Goal: Communication & Community: Answer question/provide support

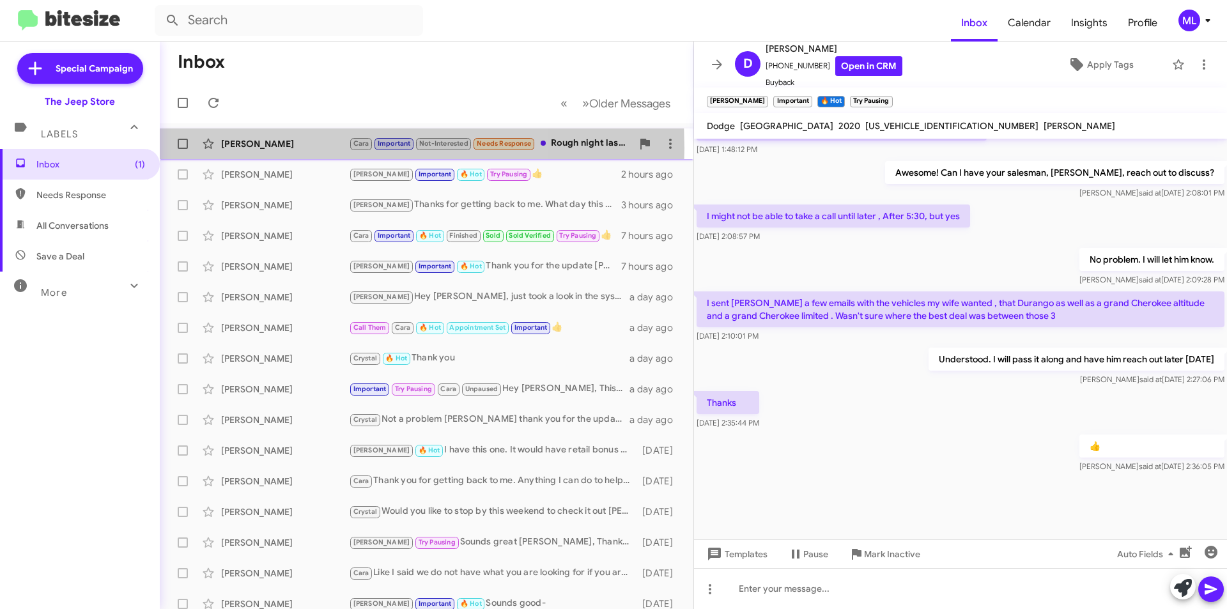
click at [291, 148] on div "[PERSON_NAME]" at bounding box center [285, 143] width 128 height 13
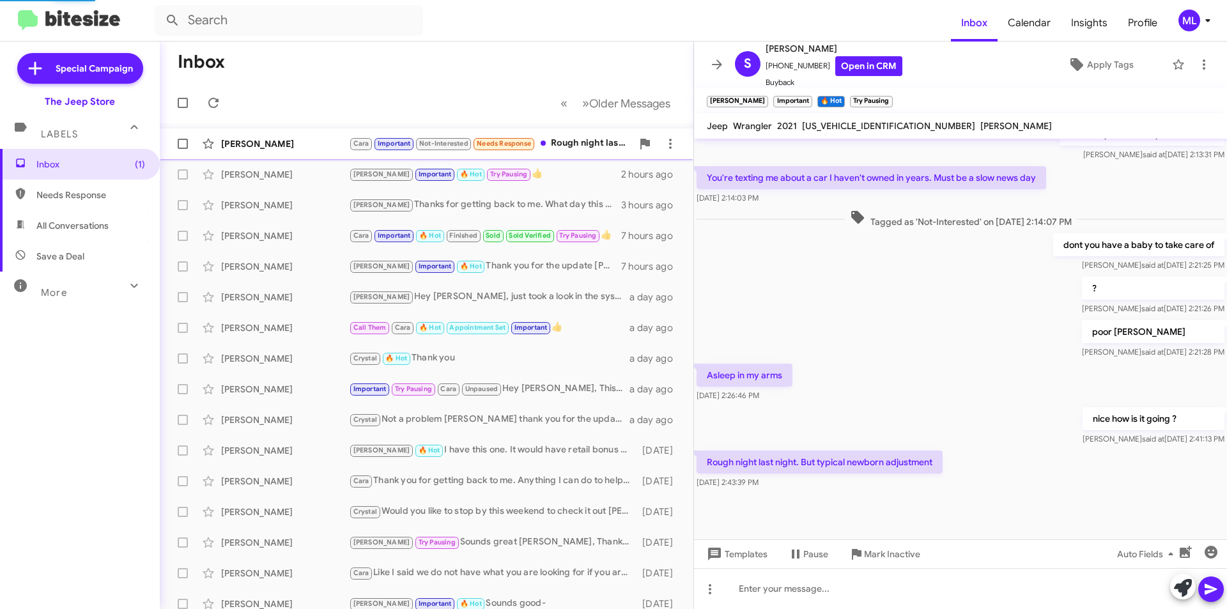
scroll to position [298, 0]
click at [899, 102] on span "×" at bounding box center [894, 95] width 10 height 15
click at [1098, 64] on span "Apply Tags" at bounding box center [1110, 64] width 47 height 23
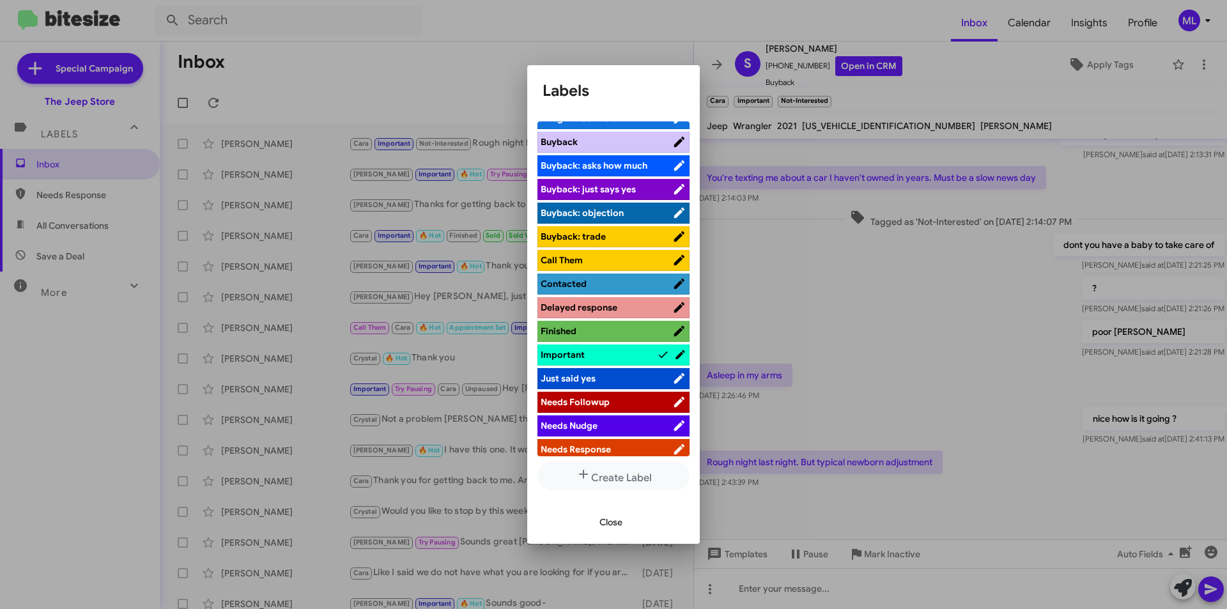
scroll to position [319, 0]
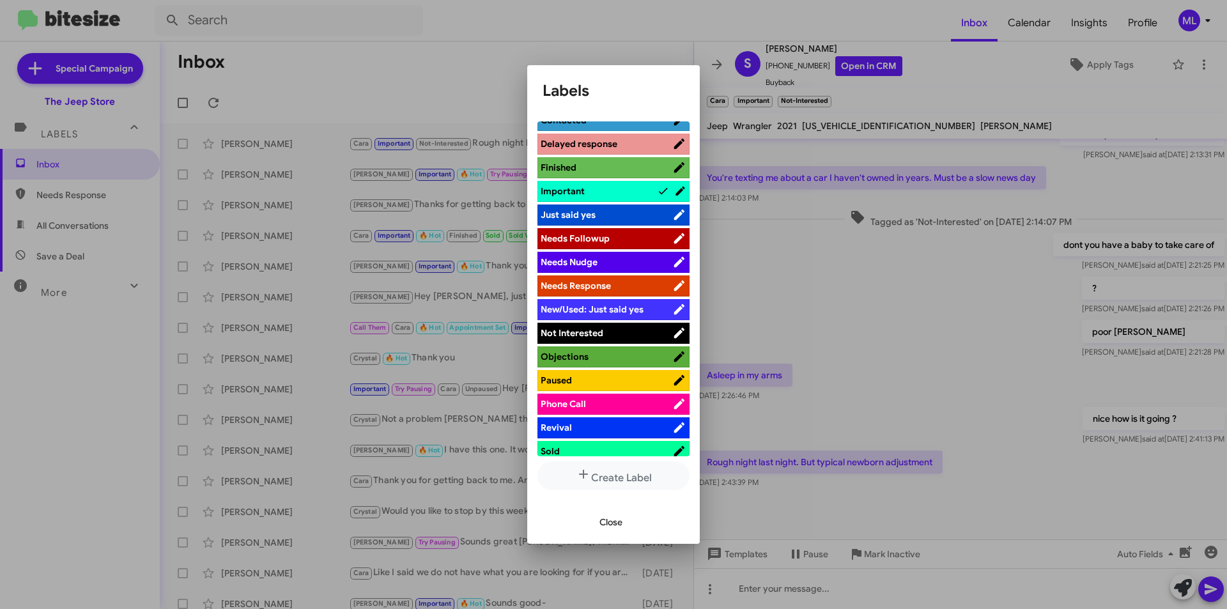
click at [613, 330] on span "Not Interested" at bounding box center [607, 333] width 132 height 13
click at [597, 511] on button "Close" at bounding box center [610, 522] width 43 height 23
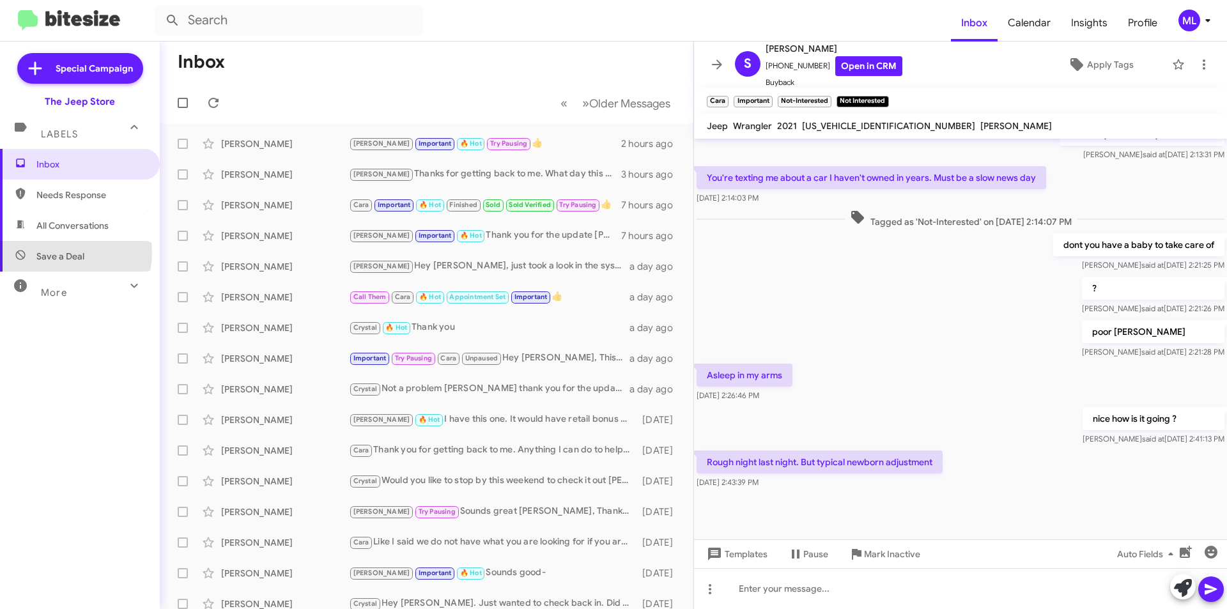
click at [64, 253] on span "Save a Deal" at bounding box center [60, 256] width 48 height 13
type input "in:not-interested"
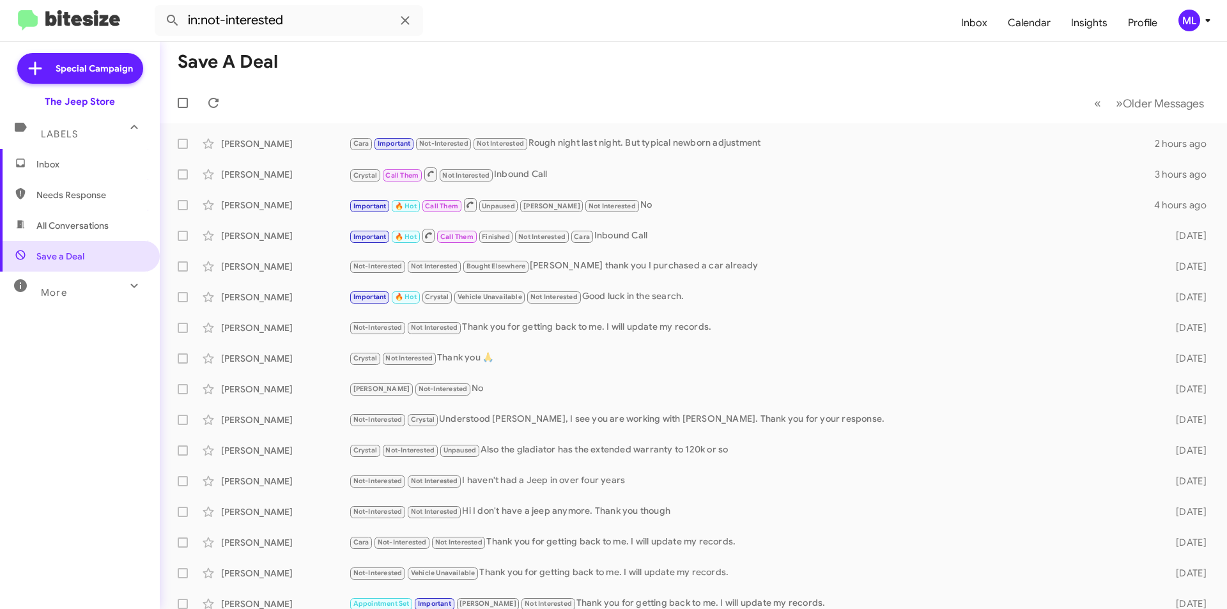
click at [74, 158] on span "Inbox" at bounding box center [90, 164] width 109 height 13
